Goal: Information Seeking & Learning: Learn about a topic

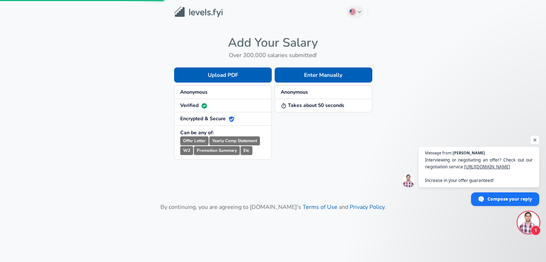
scroll to position [45, 0]
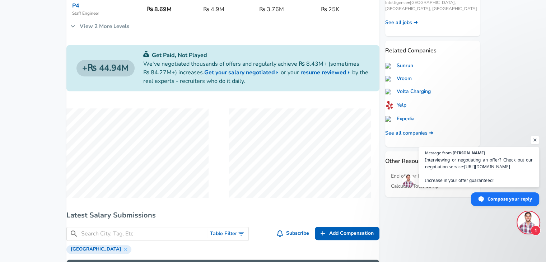
scroll to position [180, 0]
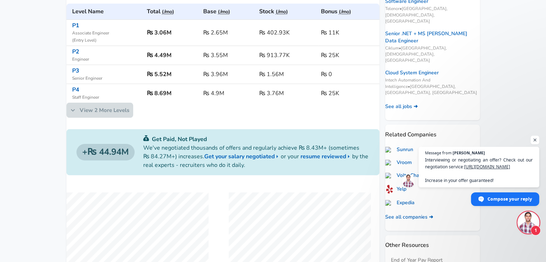
click at [90, 117] on link "View 2 More Levels" at bounding box center [99, 110] width 67 height 15
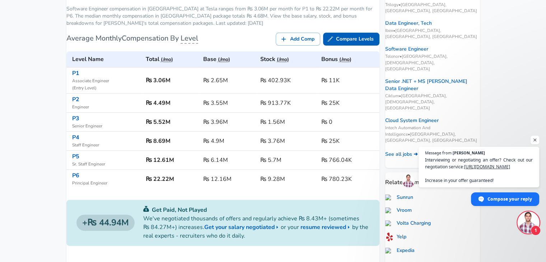
scroll to position [144, 0]
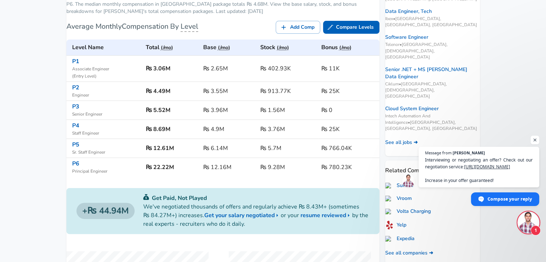
click at [129, 52] on h6 "Level Name" at bounding box center [106, 47] width 68 height 10
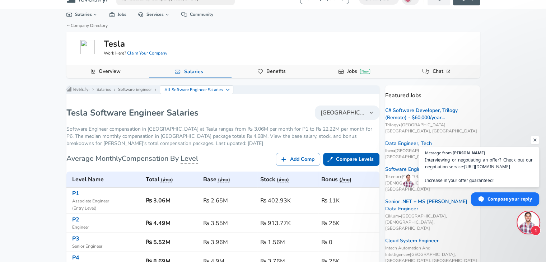
scroll to position [0, 0]
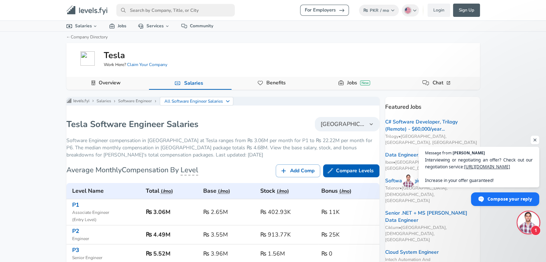
drag, startPoint x: 277, startPoint y: 81, endPoint x: 283, endPoint y: 81, distance: 5.4
click at [277, 81] on link "Benefits" at bounding box center [276, 83] width 25 height 12
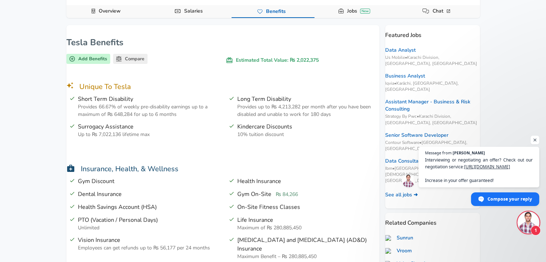
scroll to position [108, 0]
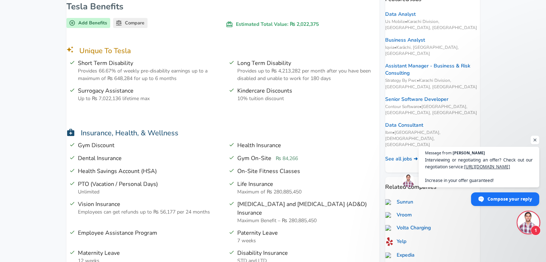
click at [536, 140] on span "Open chat" at bounding box center [535, 140] width 9 height 9
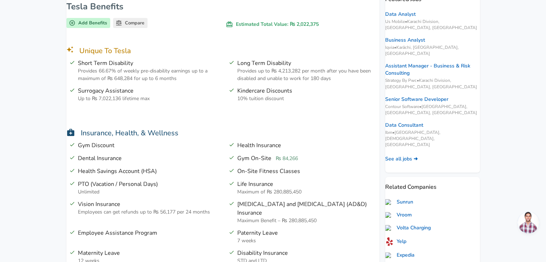
click at [498, 121] on div "For Employers ₨ PKR / mo Change English ([GEOGRAPHIC_DATA]) Change Login Sign U…" at bounding box center [273, 23] width 546 height 262
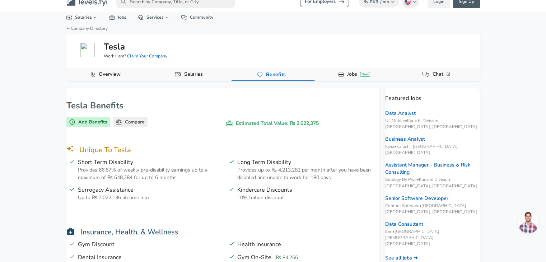
scroll to position [0, 0]
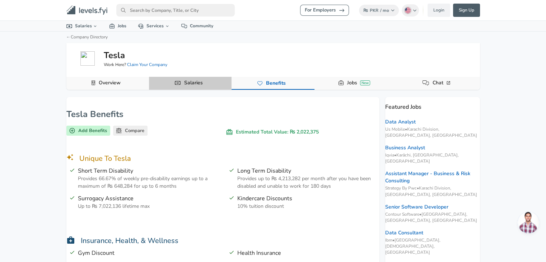
click at [210, 84] on button "Salaries" at bounding box center [190, 83] width 83 height 13
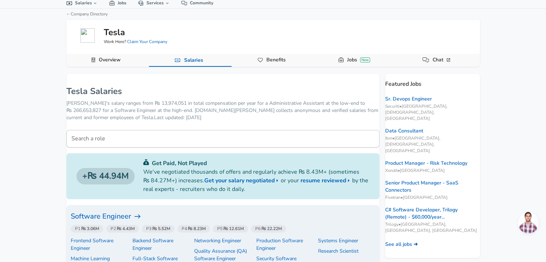
scroll to position [36, 0]
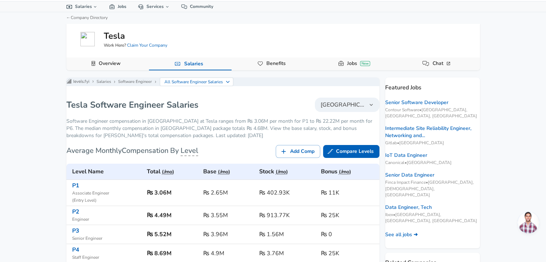
scroll to position [72, 0]
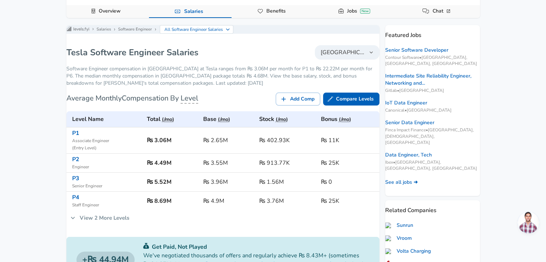
click at [270, 34] on ul "Levels FYI Logo Salaries Software Engineer All Software Engineer Salaries" at bounding box center [223, 29] width 330 height 9
click at [278, 13] on link "Benefits" at bounding box center [276, 11] width 25 height 12
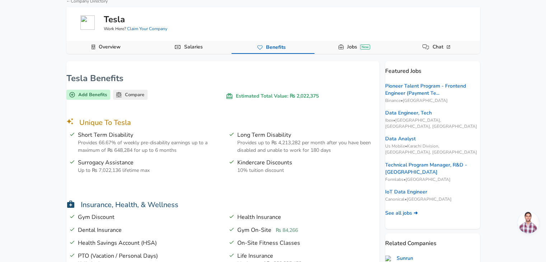
scroll to position [72, 0]
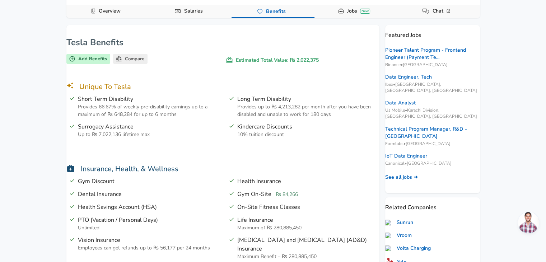
click at [214, 127] on span "Surrogacy Assistance" at bounding box center [149, 126] width 142 height 9
click at [213, 129] on span "Surrogacy Assistance" at bounding box center [149, 126] width 142 height 9
click at [213, 126] on span "Surrogacy Assistance" at bounding box center [149, 126] width 142 height 9
click at [210, 131] on p "Up to ₨ 7,022,136 lifetime max" at bounding box center [149, 134] width 142 height 7
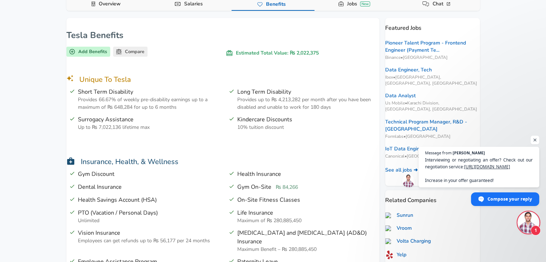
scroll to position [0, 0]
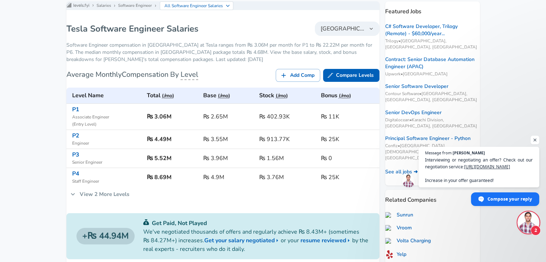
scroll to position [108, 0]
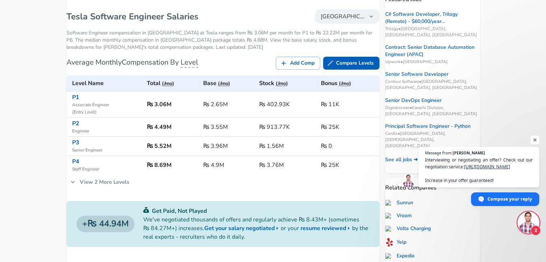
click at [533, 137] on span "Open chat" at bounding box center [535, 140] width 9 height 9
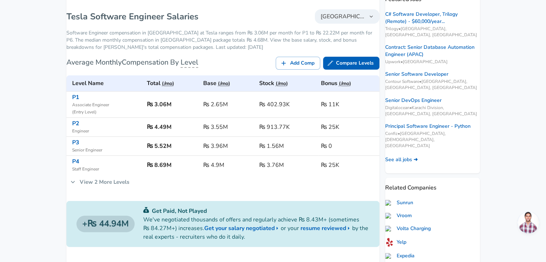
click at [489, 129] on div "For Employers ₨ PKR / mo Change English ([GEOGRAPHIC_DATA]) Change Login Sign U…" at bounding box center [273, 23] width 546 height 262
click at [37, 122] on div "For Employers ₨ PKR / mo Change English ([GEOGRAPHIC_DATA]) Change Login Sign U…" at bounding box center [273, 23] width 546 height 262
click at [243, 101] on td "₨ 2.65M" at bounding box center [228, 105] width 56 height 26
